Goal: Find specific page/section: Find specific page/section

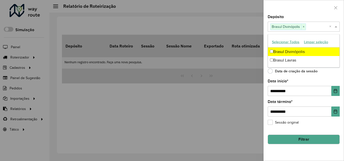
click at [280, 102] on label "Data término *" at bounding box center [280, 102] width 25 height 6
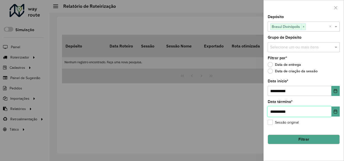
type input "**********"
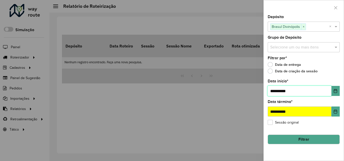
type input "**********"
